Goal: Information Seeking & Learning: Learn about a topic

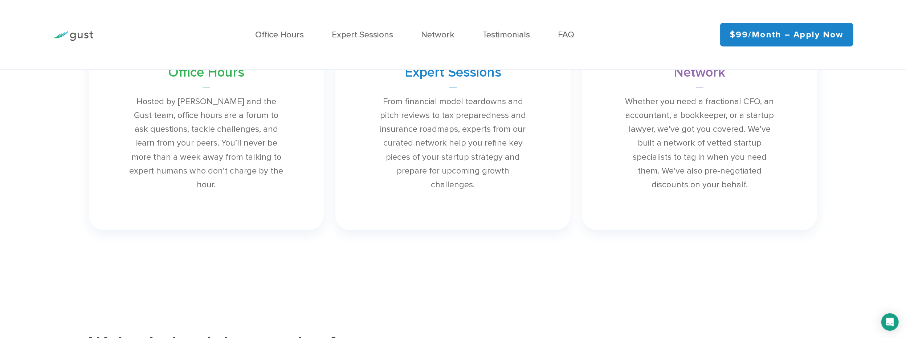
scroll to position [799, 0]
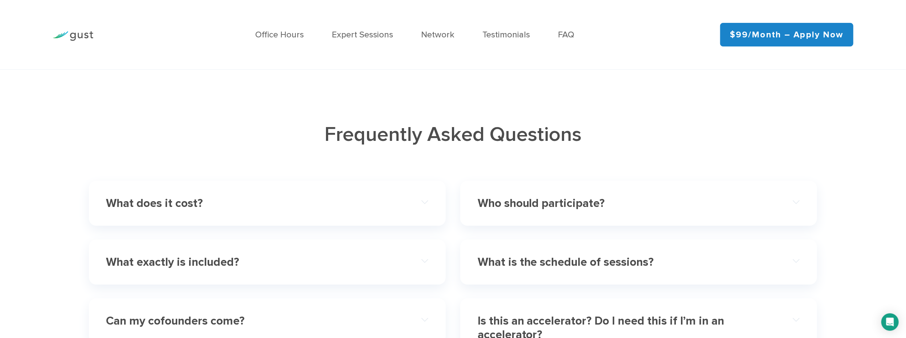
scroll to position [2759, 0]
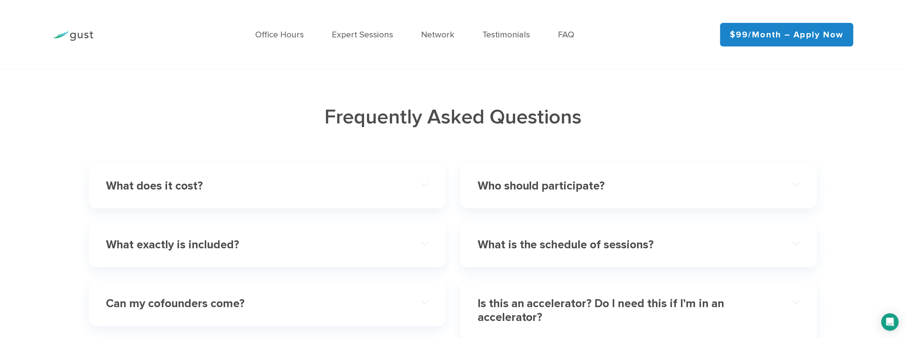
click at [294, 190] on h4 "What does it cost?" at bounding box center [251, 186] width 290 height 14
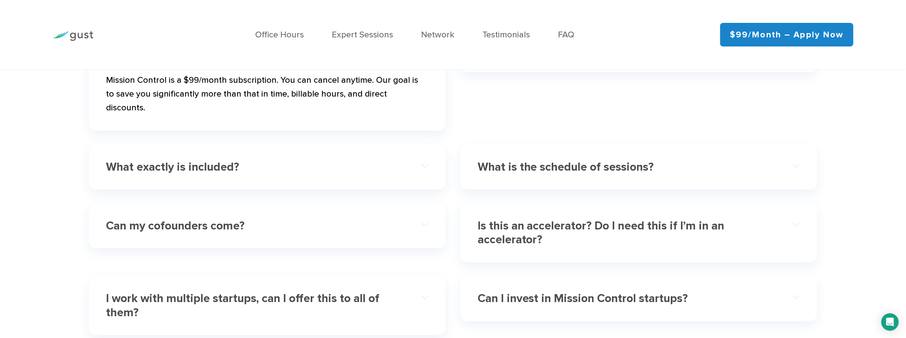
scroll to position [3014, 0]
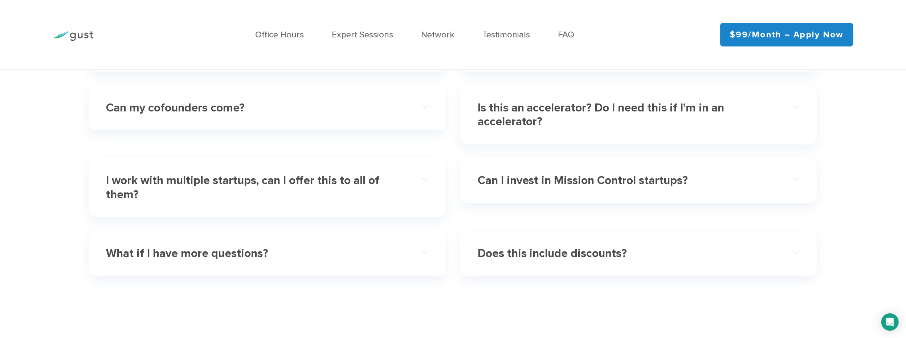
click at [643, 126] on h4 "Is this an accelerator? Do I need this if I’m in an accelerator?" at bounding box center [623, 115] width 290 height 28
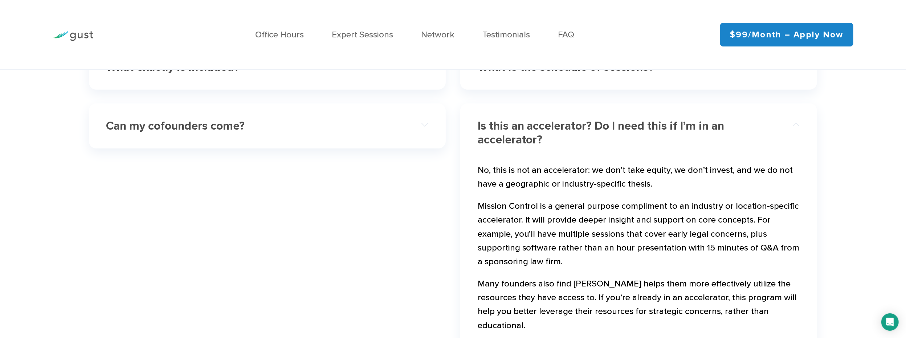
scroll to position [2932, 0]
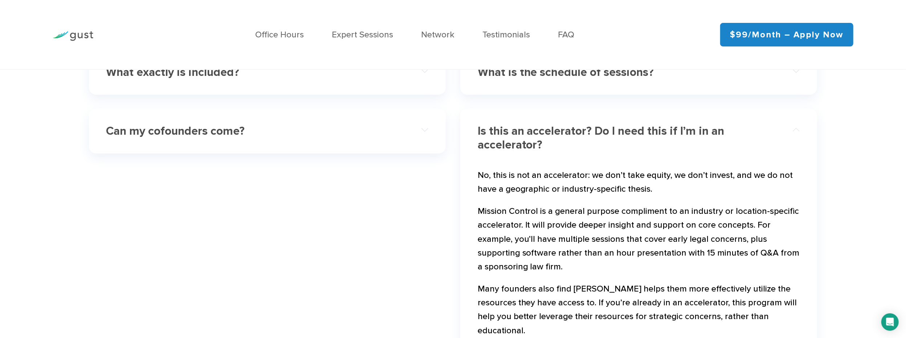
click at [639, 152] on h4 "Is this an accelerator? Do I need this if I’m in an accelerator?" at bounding box center [623, 138] width 290 height 28
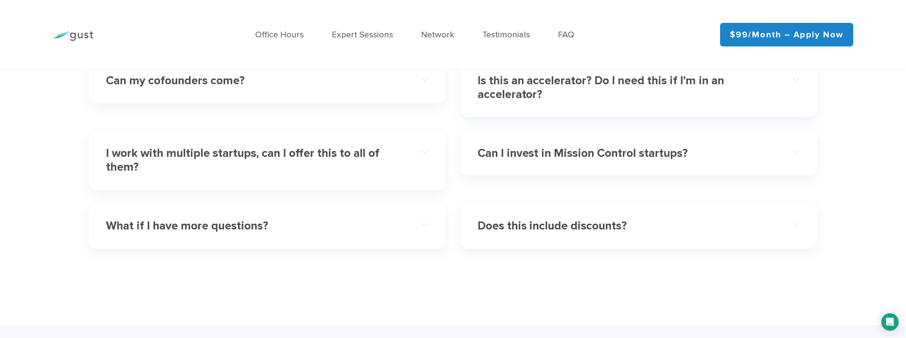
scroll to position [3004, 0]
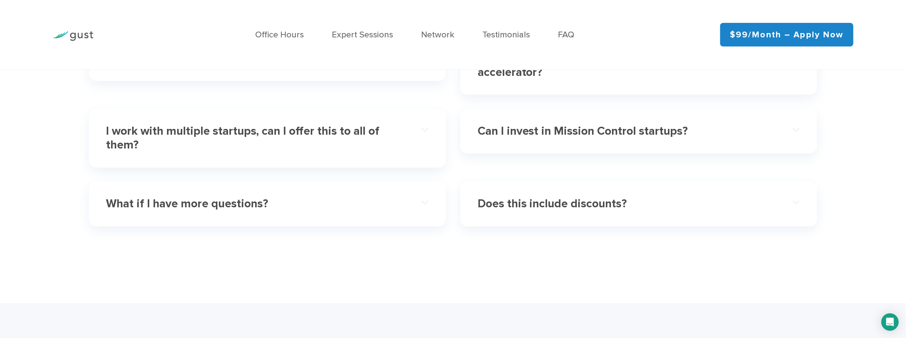
click at [696, 138] on h4 "Can I invest in Mission Control startups?" at bounding box center [623, 131] width 290 height 14
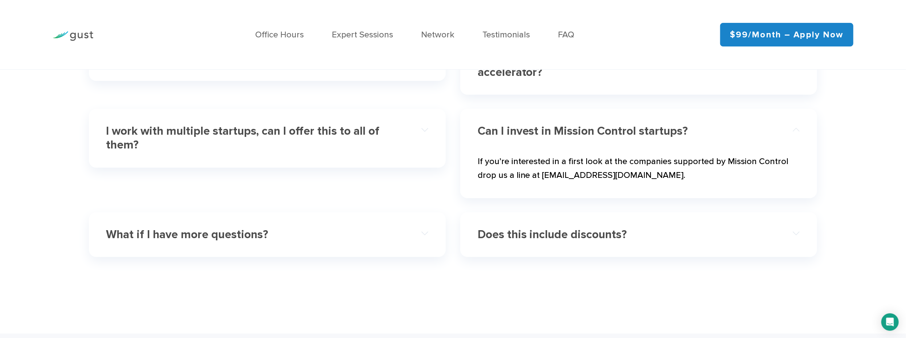
click at [696, 138] on h4 "Can I invest in Mission Control startups?" at bounding box center [623, 131] width 290 height 14
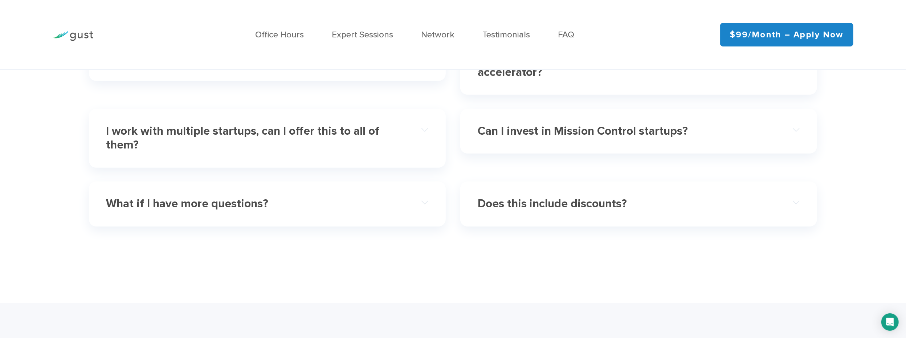
click at [360, 143] on h4 "I work with multiple startups, can I offer this to all of them?" at bounding box center [251, 138] width 290 height 28
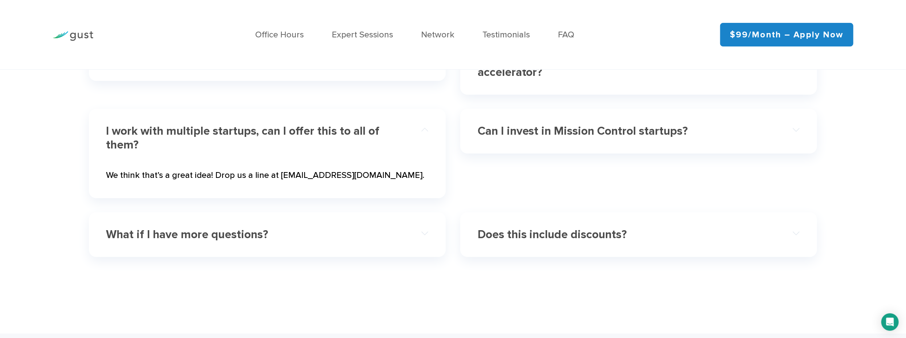
click at [370, 147] on h4 "I work with multiple startups, can I offer this to all of them?" at bounding box center [251, 138] width 290 height 28
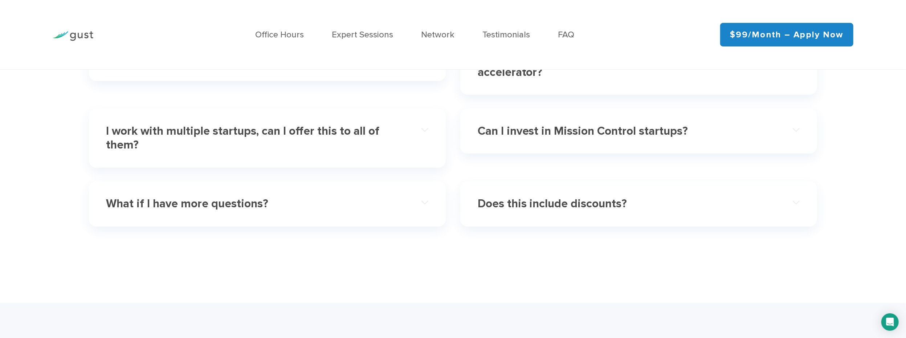
click at [587, 211] on h4 "Does this include discounts?" at bounding box center [623, 204] width 290 height 14
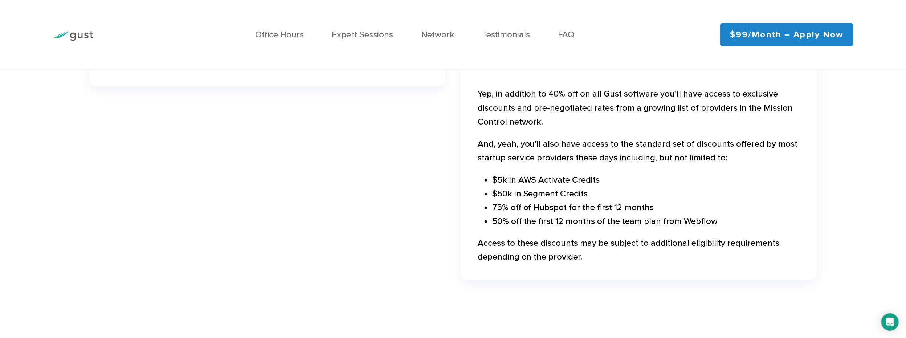
scroll to position [3150, 0]
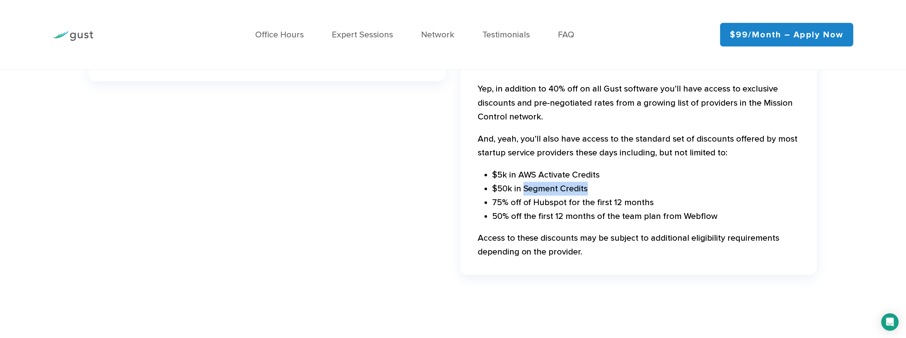
drag, startPoint x: 594, startPoint y: 201, endPoint x: 524, endPoint y: 200, distance: 70.1
click at [524, 196] on li "$50k in Segment Credits" at bounding box center [646, 189] width 308 height 14
click at [656, 196] on li "$50k in Segment Credits" at bounding box center [646, 189] width 308 height 14
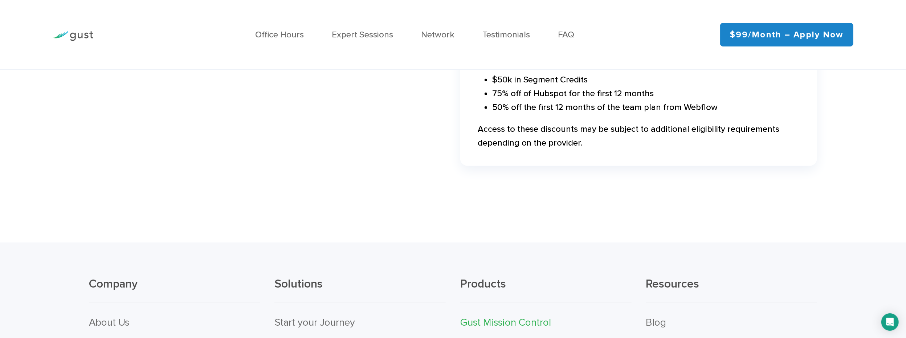
scroll to position [3440, 0]
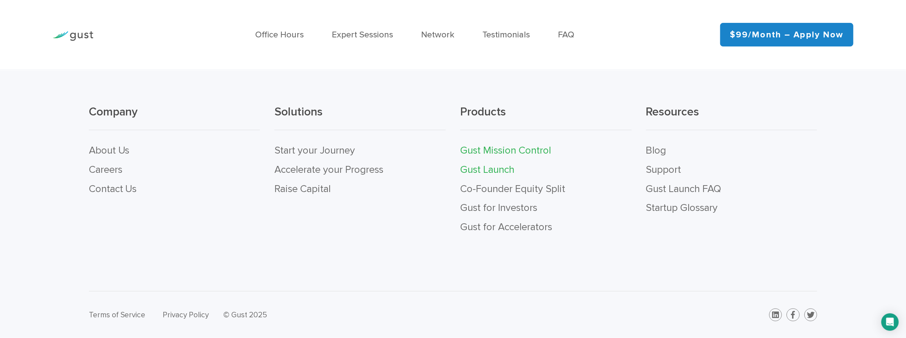
click at [491, 176] on link "Gust Launch" at bounding box center [487, 170] width 54 height 12
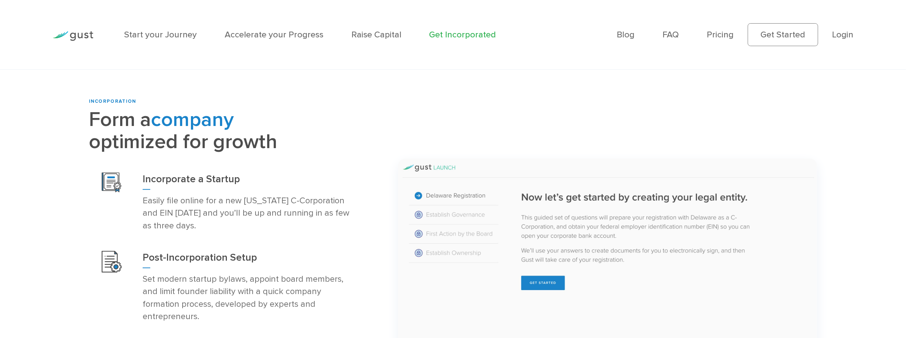
scroll to position [472, 0]
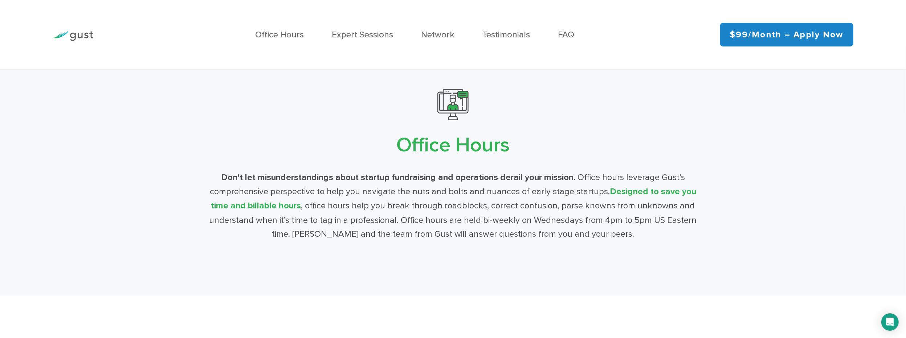
scroll to position [3243, 0]
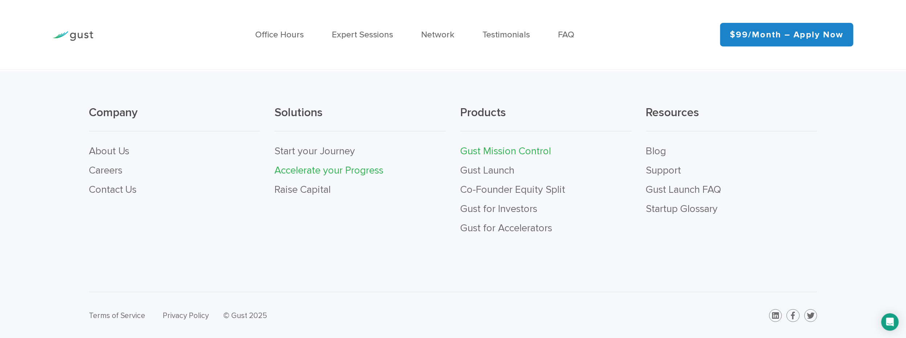
click at [339, 170] on link "Accelerate your Progress" at bounding box center [328, 170] width 109 height 12
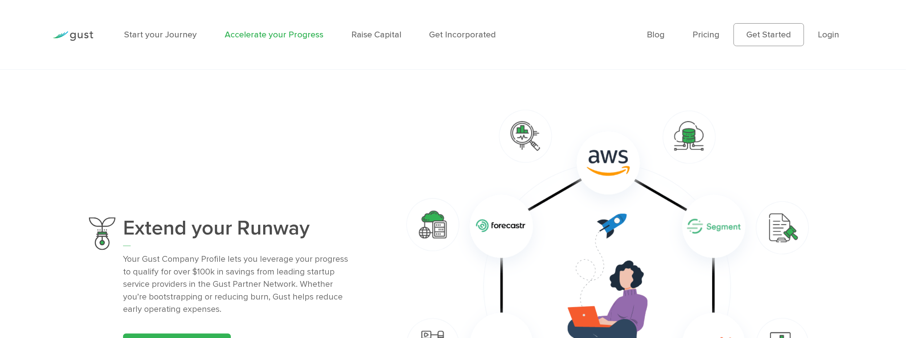
scroll to position [617, 0]
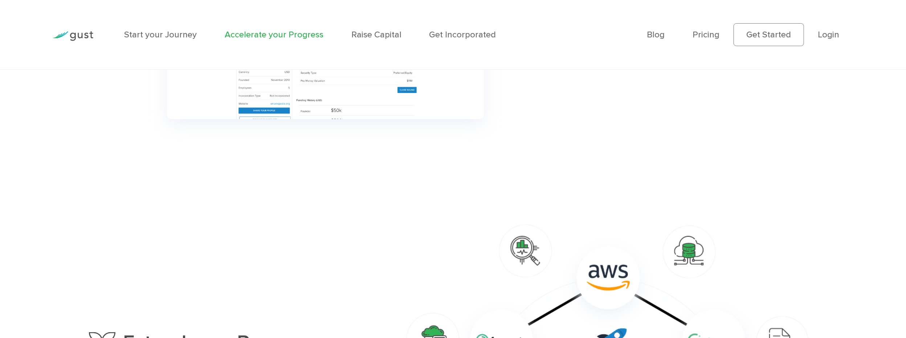
click at [842, 36] on ul "Blog FAQ Pricing Get Started Login Login" at bounding box center [750, 34] width 207 height 23
click at [831, 37] on link "Login" at bounding box center [828, 34] width 21 height 11
